Goal: Task Accomplishment & Management: Use online tool/utility

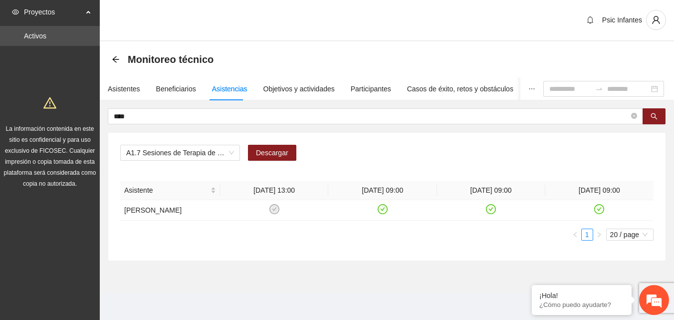
click at [241, 15] on div "Psic Infantes" at bounding box center [387, 20] width 574 height 41
click at [268, 25] on div "Psic Infantes" at bounding box center [387, 20] width 574 height 41
click at [117, 58] on icon "arrow-left" at bounding box center [116, 59] width 8 height 8
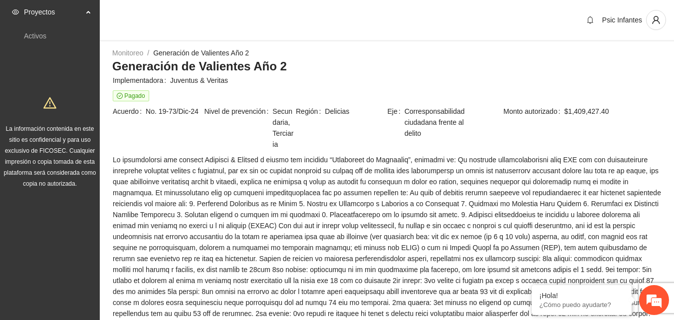
click at [88, 13] on div "Proyectos" at bounding box center [50, 12] width 100 height 20
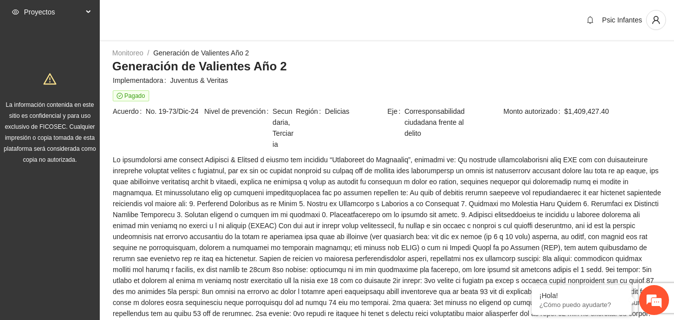
click at [88, 13] on div "Proyectos" at bounding box center [50, 12] width 100 height 20
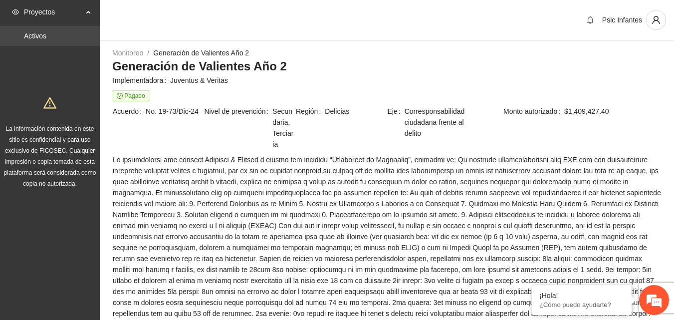
click at [46, 39] on link "Activos" at bounding box center [35, 36] width 22 height 8
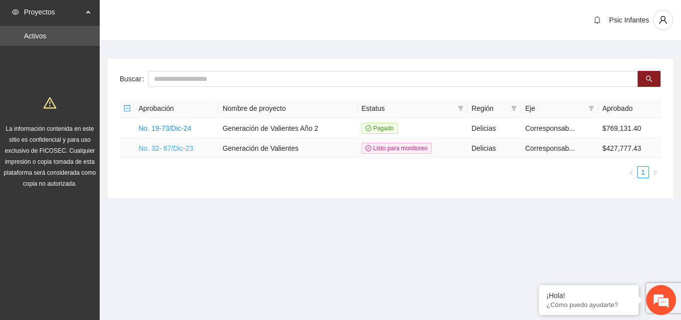
click at [173, 146] on link "No. 32- 67/Dic-23" at bounding box center [166, 148] width 55 height 8
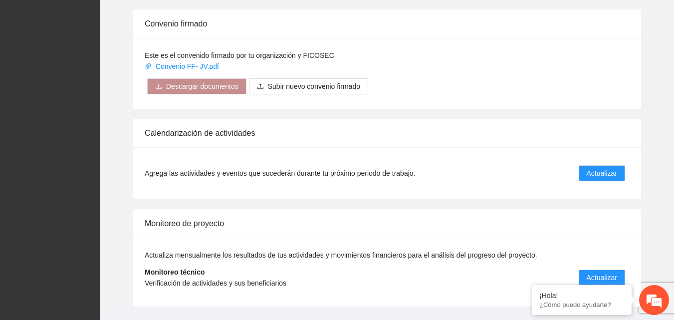
scroll to position [662, 0]
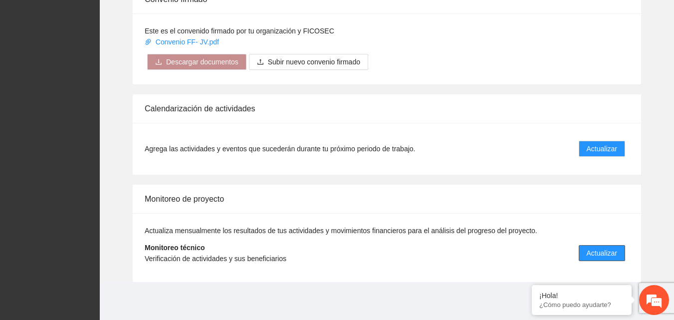
click at [594, 251] on span "Actualizar" at bounding box center [602, 252] width 30 height 11
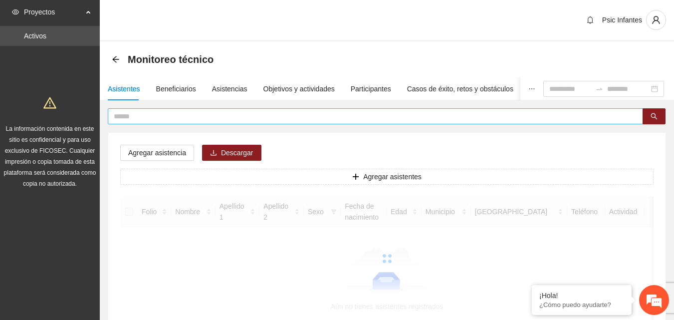
click at [177, 117] on input "text" at bounding box center [371, 116] width 515 height 11
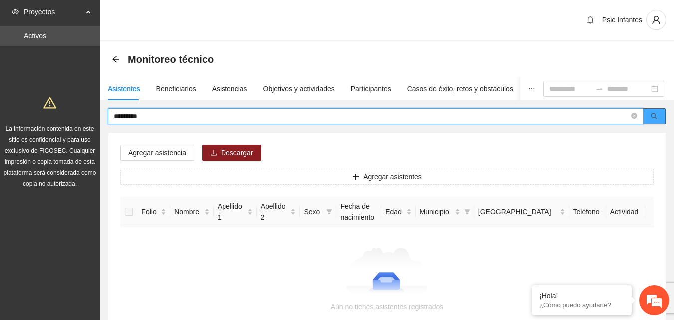
click at [658, 122] on button "button" at bounding box center [653, 116] width 23 height 16
click at [145, 114] on input "********" at bounding box center [371, 116] width 515 height 11
type input "********"
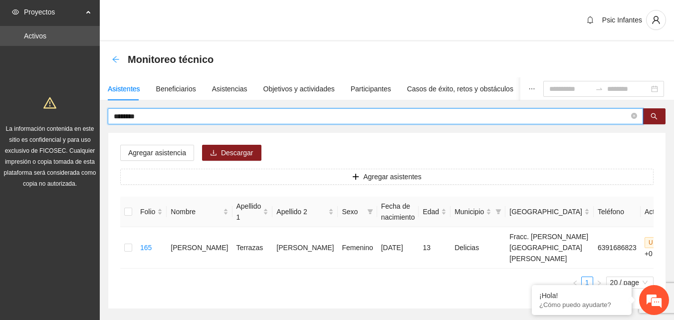
click at [114, 57] on icon "arrow-left" at bounding box center [116, 59] width 8 height 8
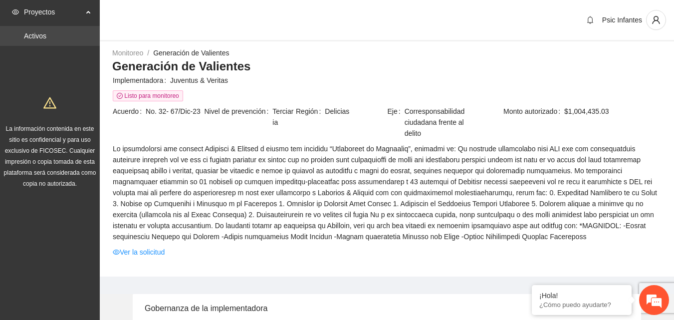
click at [46, 35] on link "Activos" at bounding box center [35, 36] width 22 height 8
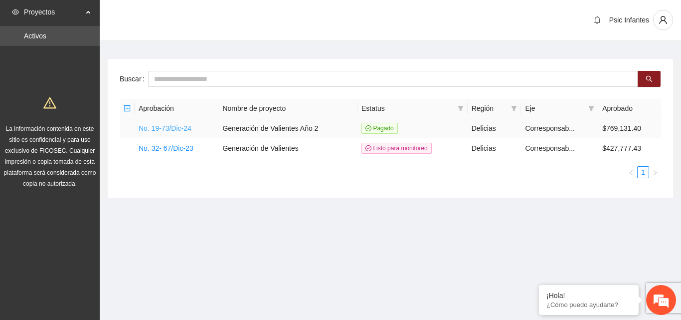
click at [176, 128] on link "No. 19-73/Dic-24" at bounding box center [165, 128] width 53 height 8
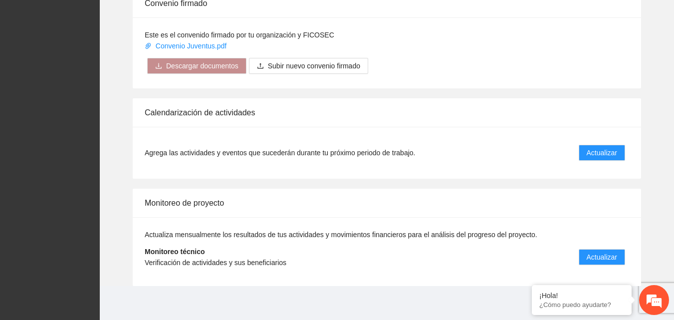
scroll to position [816, 0]
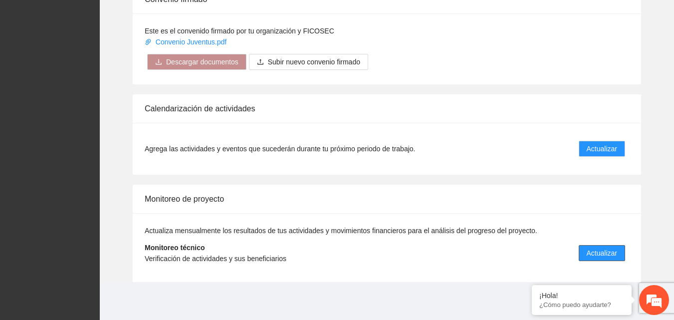
click at [600, 255] on span "Actualizar" at bounding box center [602, 252] width 30 height 11
